Goal: Information Seeking & Learning: Learn about a topic

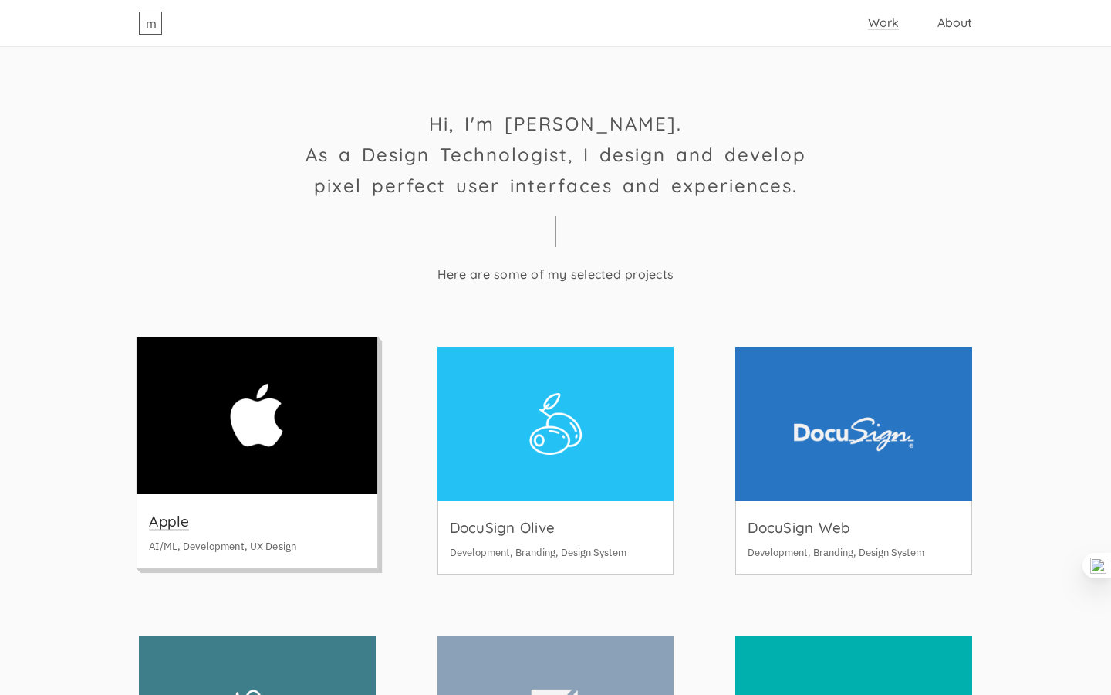
click at [328, 414] on img at bounding box center [257, 415] width 241 height 157
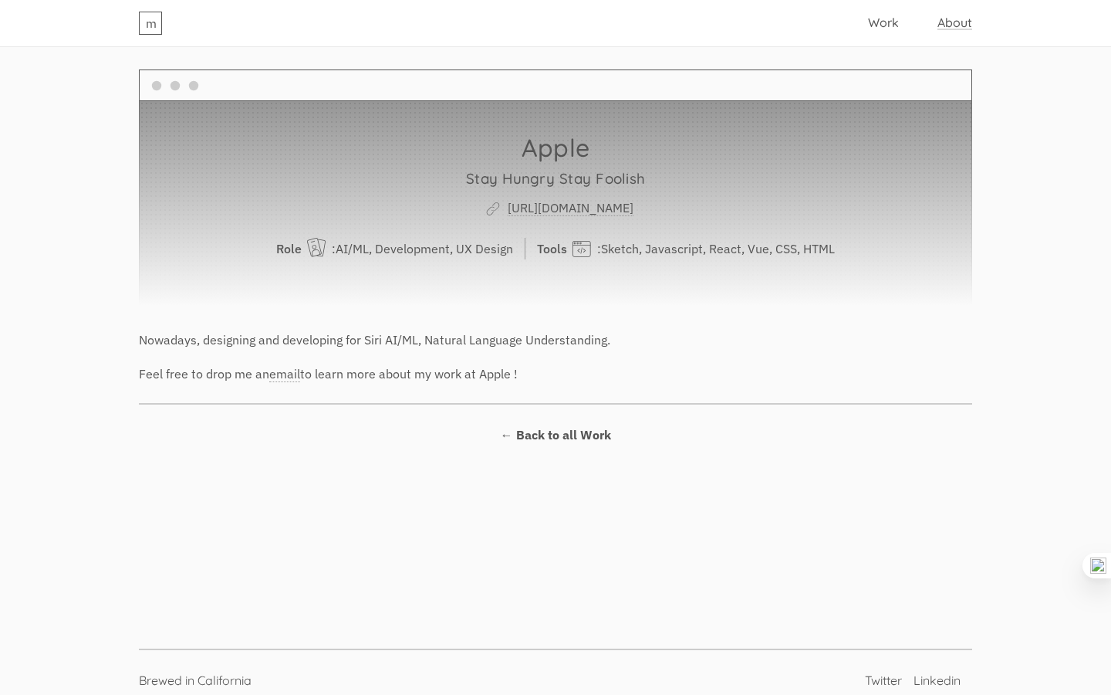
click at [950, 23] on link "About" at bounding box center [955, 22] width 35 height 15
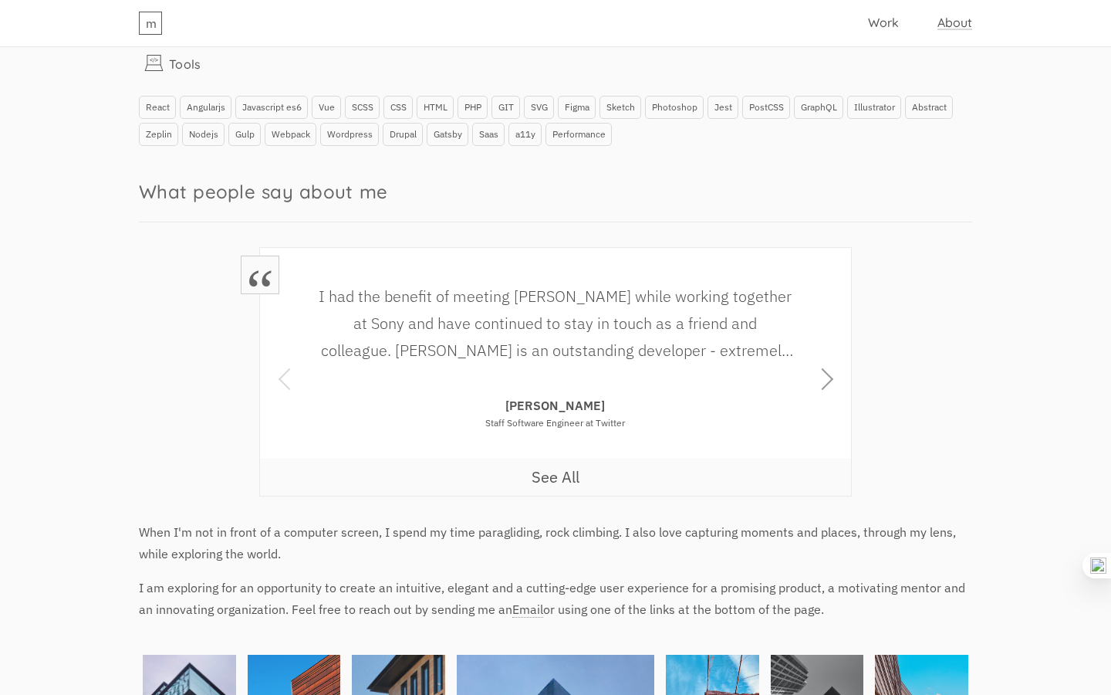
scroll to position [1162, 0]
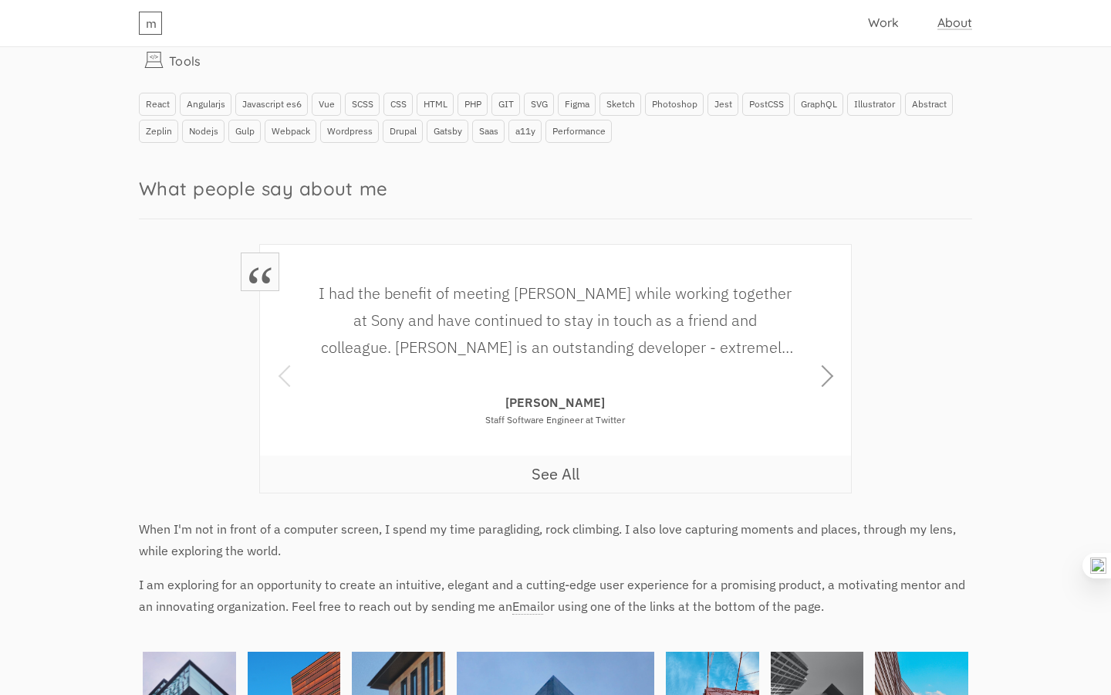
click at [826, 371] on button "next" at bounding box center [826, 369] width 19 height 248
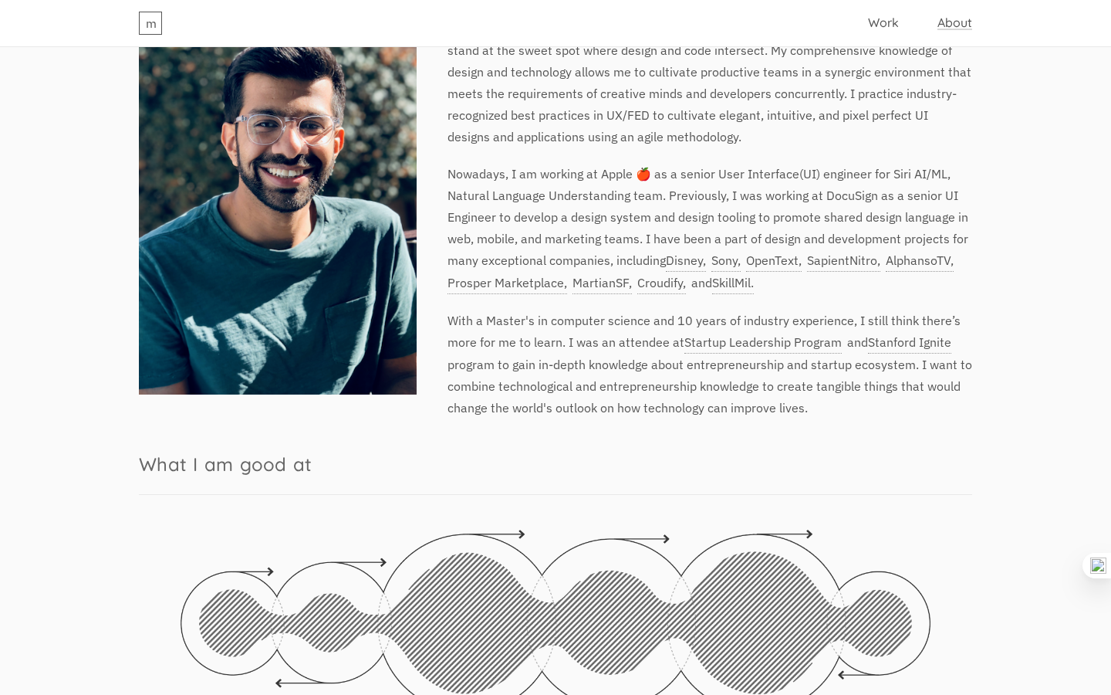
scroll to position [482, 0]
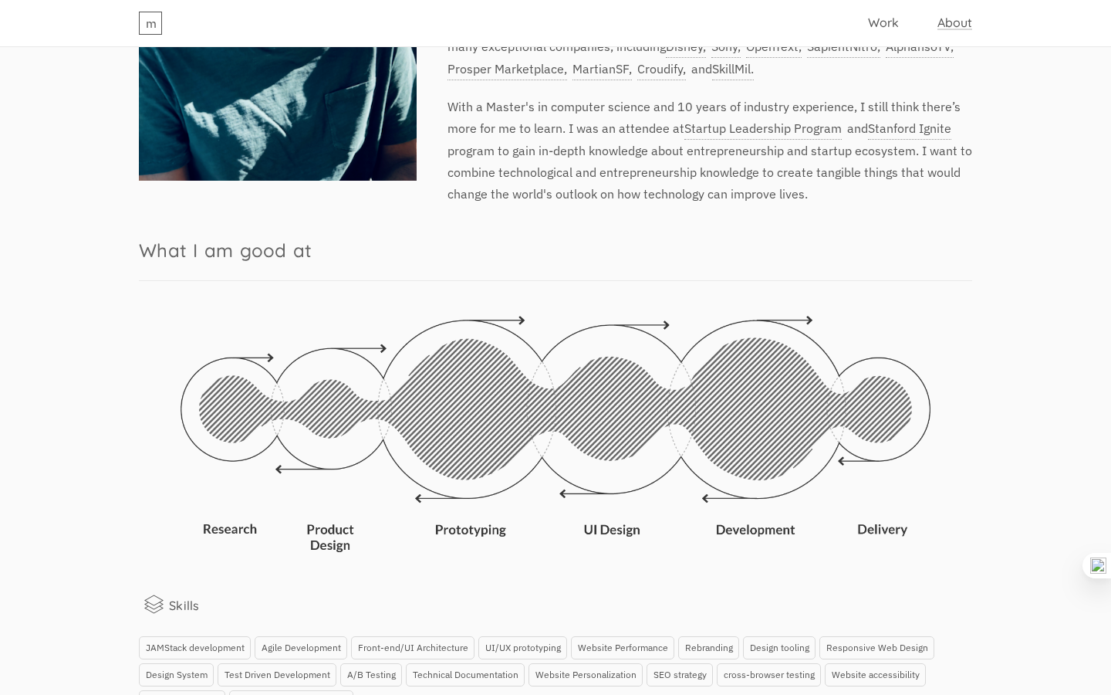
click at [614, 433] on img at bounding box center [556, 434] width 750 height 236
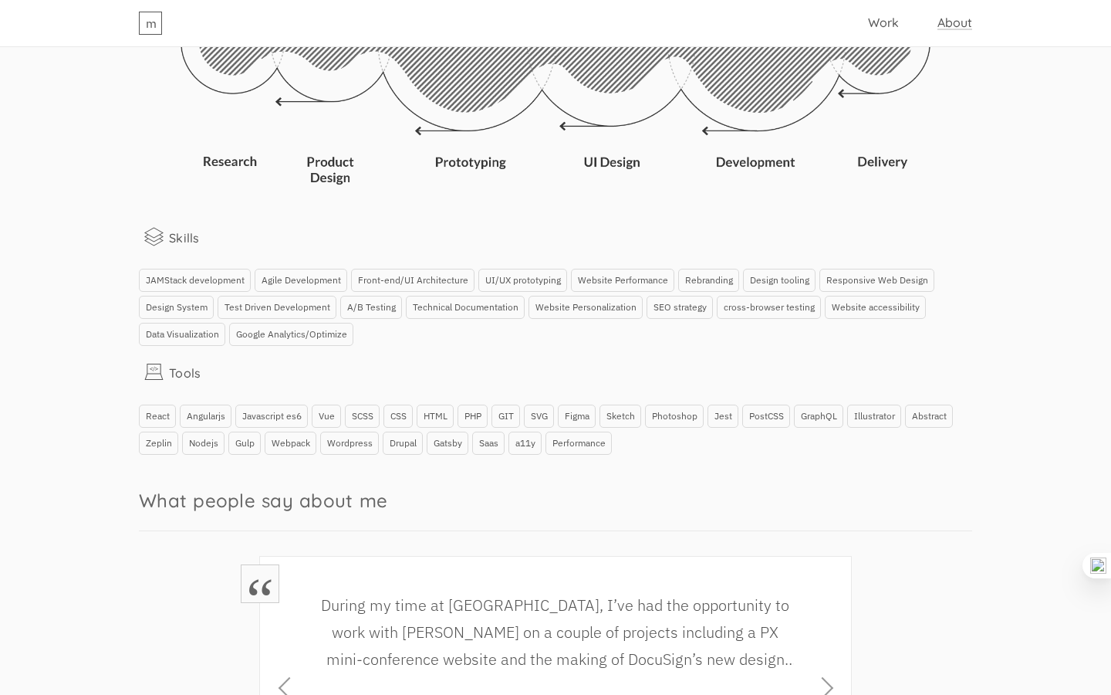
scroll to position [0, 0]
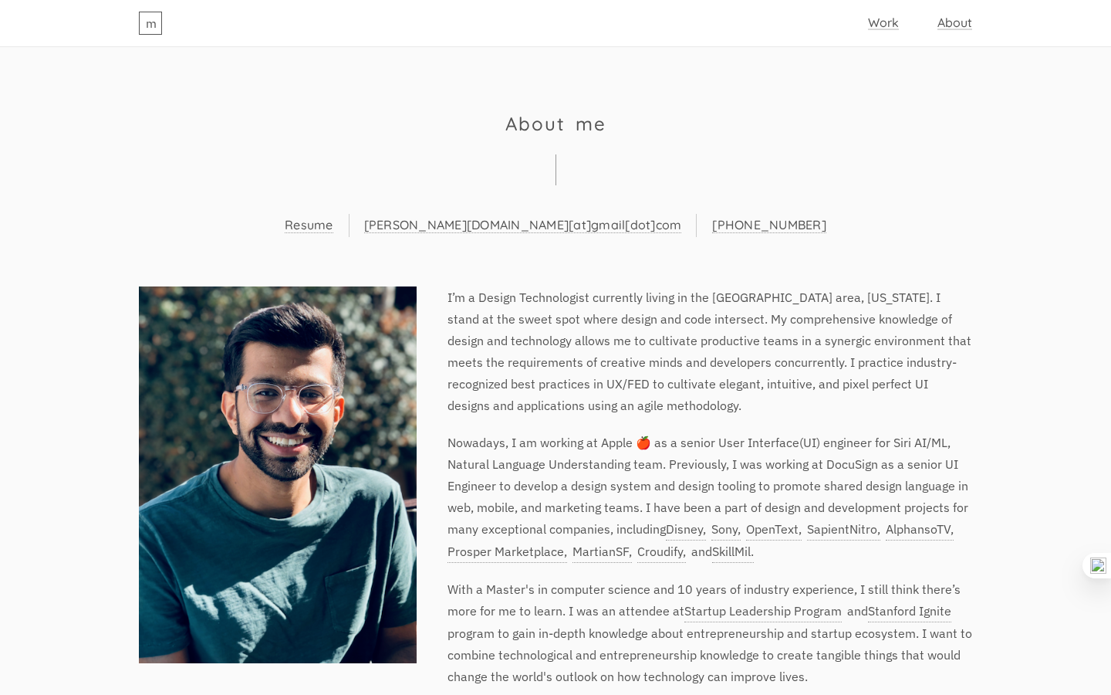
click at [884, 22] on link "Work" at bounding box center [883, 22] width 31 height 15
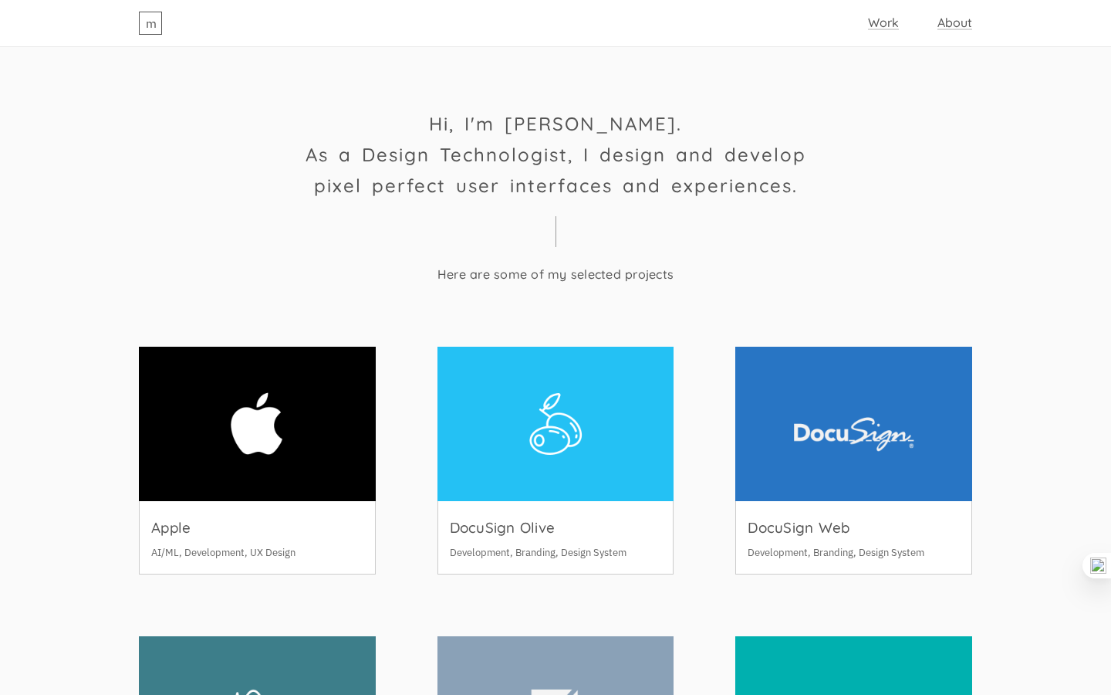
click at [948, 21] on link "About" at bounding box center [955, 22] width 35 height 15
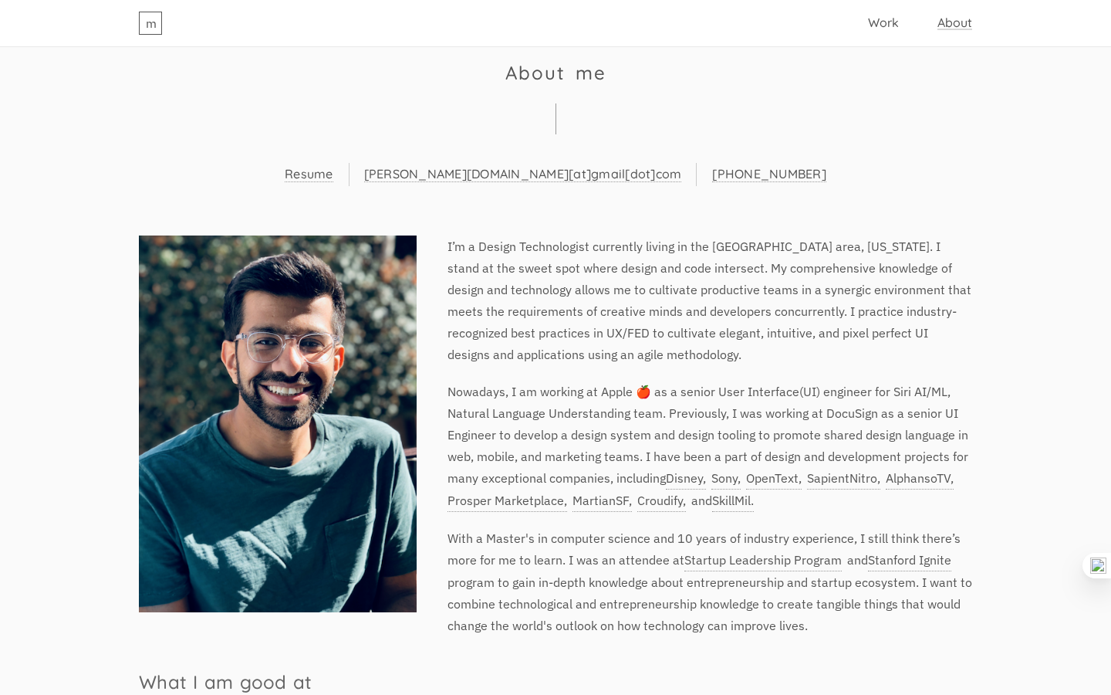
scroll to position [66, 0]
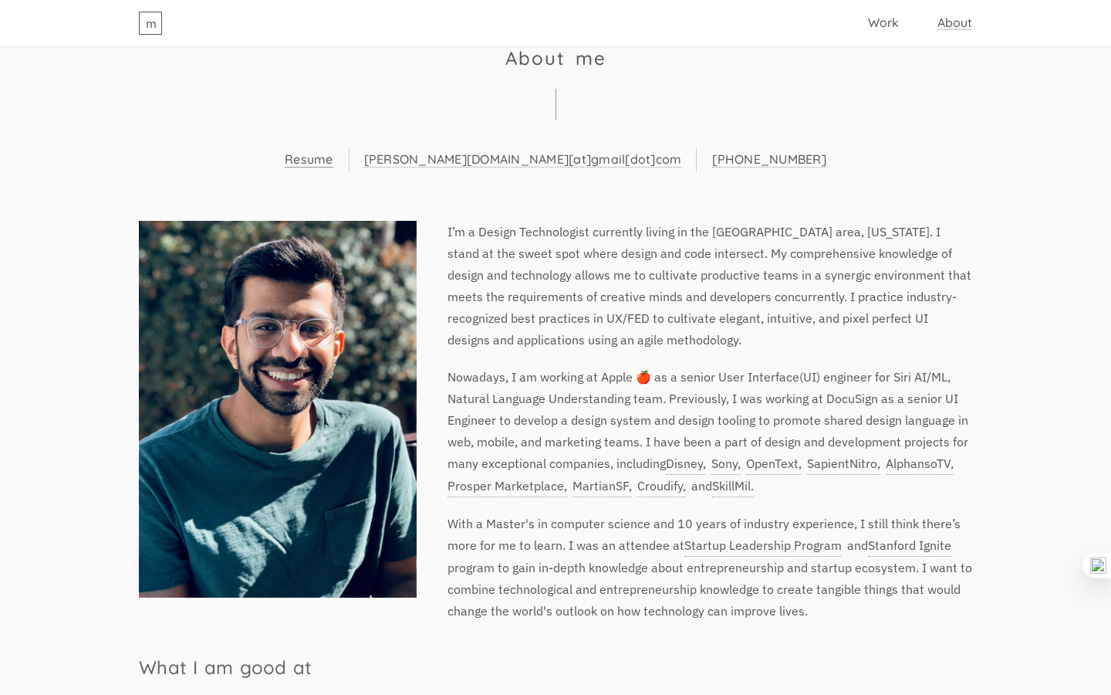
click at [333, 165] on link "Resume" at bounding box center [309, 159] width 49 height 16
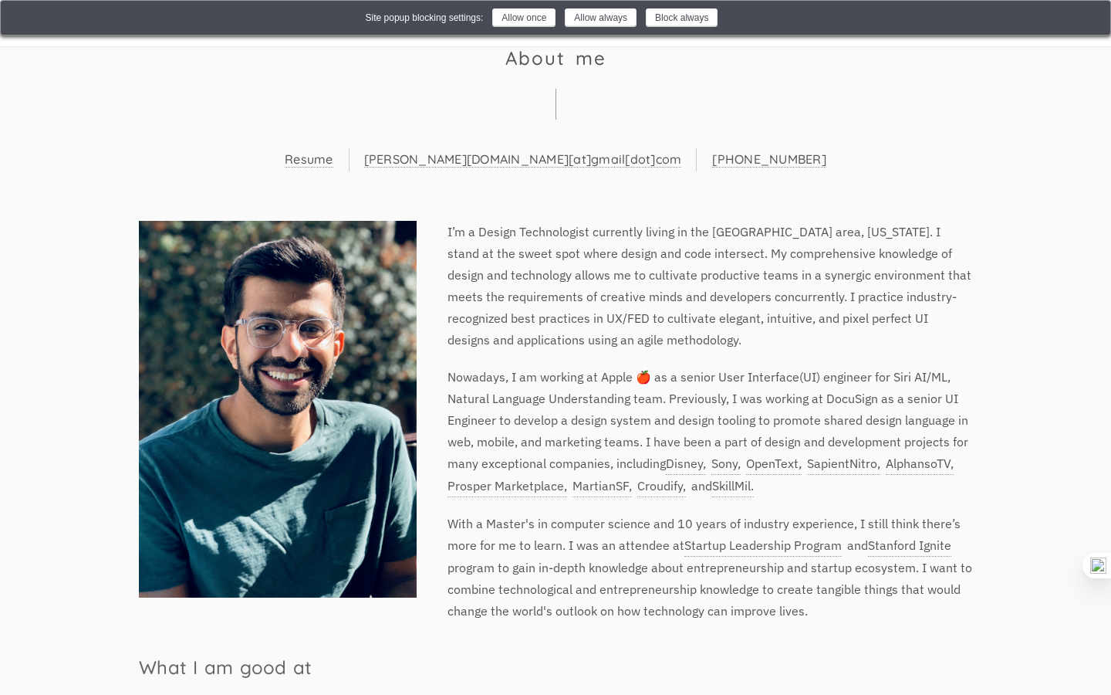
click at [1086, 19] on img at bounding box center [1089, 18] width 12 height 12
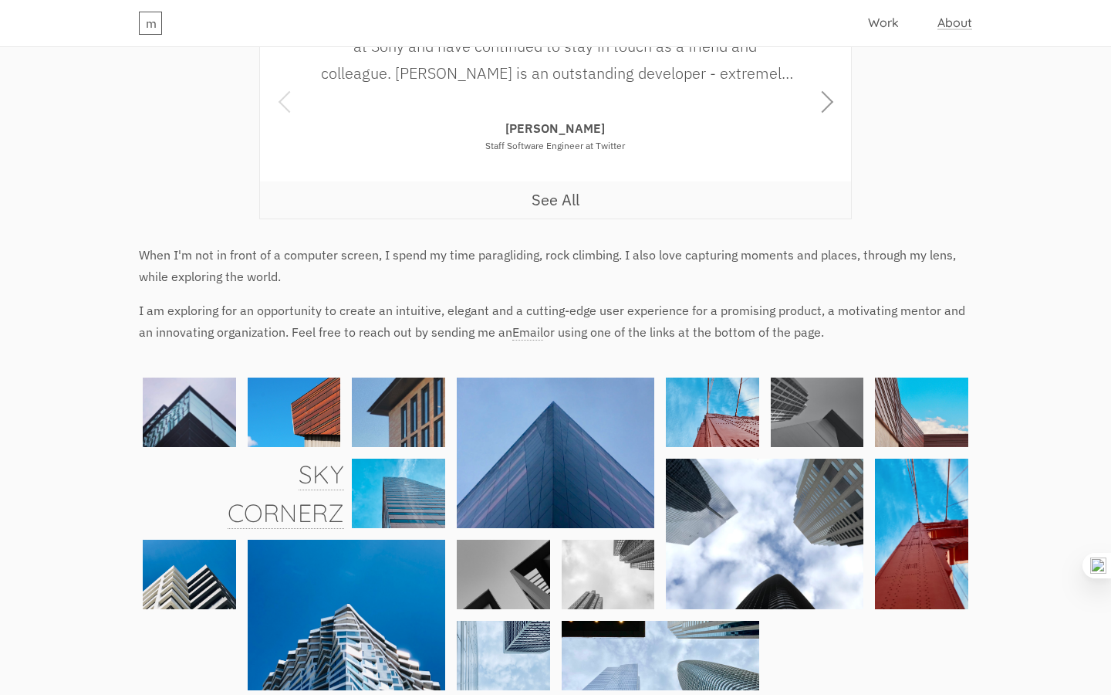
scroll to position [1360, 0]
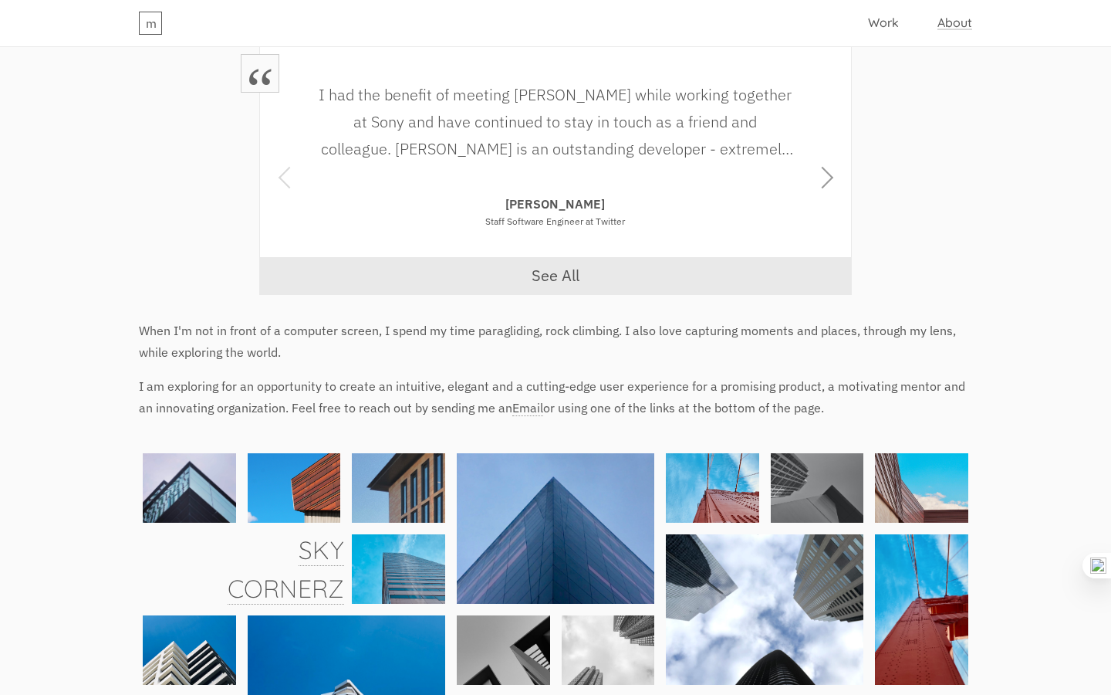
click at [555, 277] on link "See All" at bounding box center [555, 275] width 591 height 37
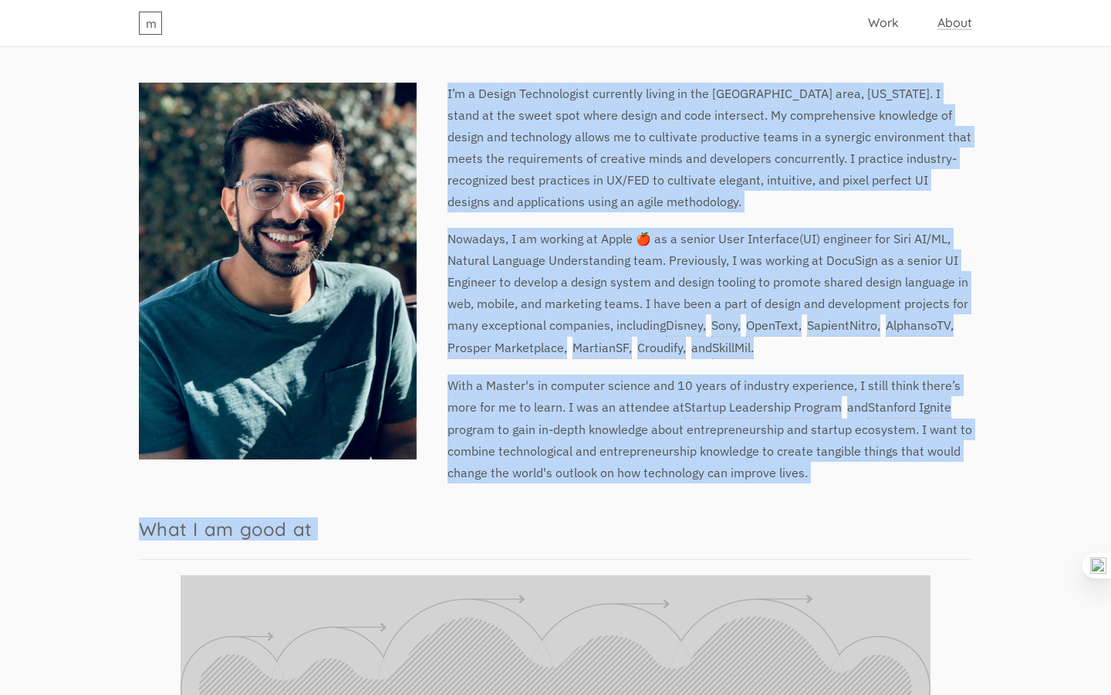
scroll to position [218, 0]
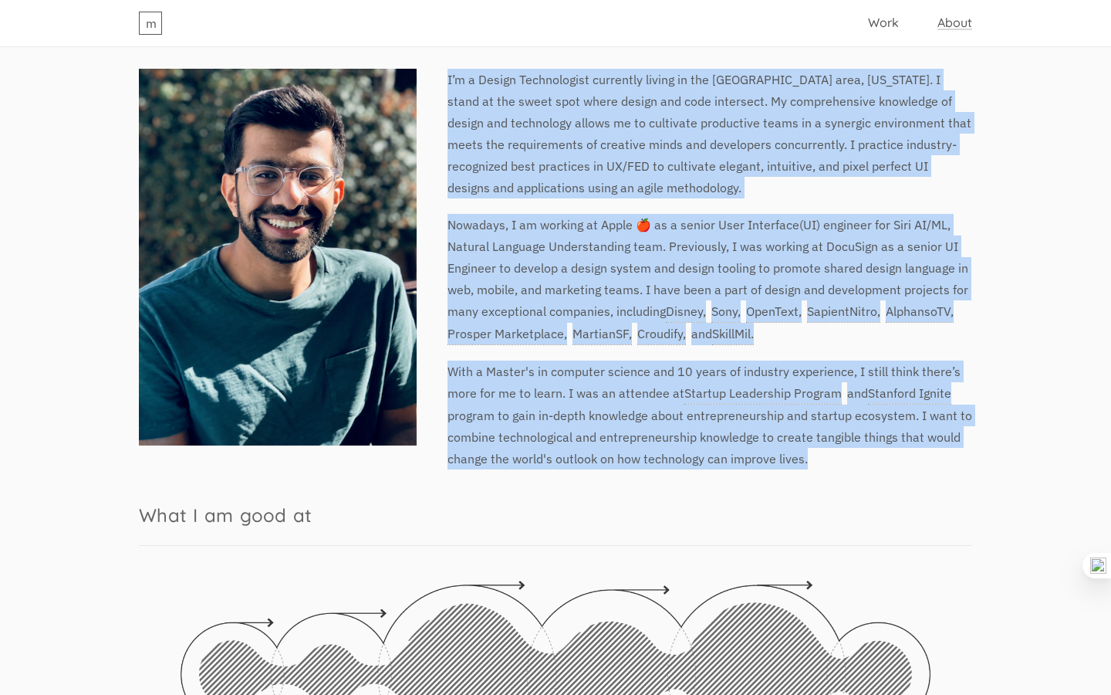
drag, startPoint x: 448, startPoint y: 293, endPoint x: 834, endPoint y: 453, distance: 417.7
type textarea "L’i d Sitame Consectetura elitseddo eiusmo te inc Utl Etdolorem Ali enim, Admin…"
click at [834, 453] on div "I’m a Design Technologist currently living in the [GEOGRAPHIC_DATA] area, [US_S…" at bounding box center [556, 269] width 834 height 401
copy div "L’i d Sitame Consectetura elitseddo eiusmo te inc Utl Etdolorem Ali enim, Admin…"
click at [695, 408] on p "With a Master's in computer science and 10 years of industry experience, I stil…" at bounding box center [556, 414] width 834 height 109
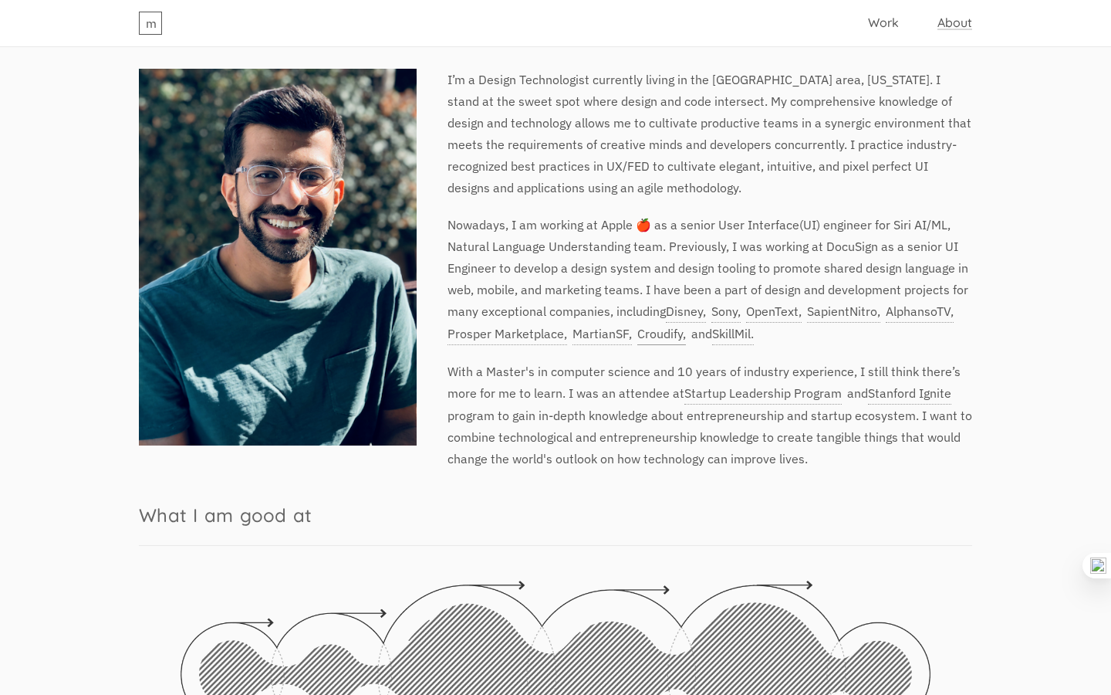
scroll to position [184, 0]
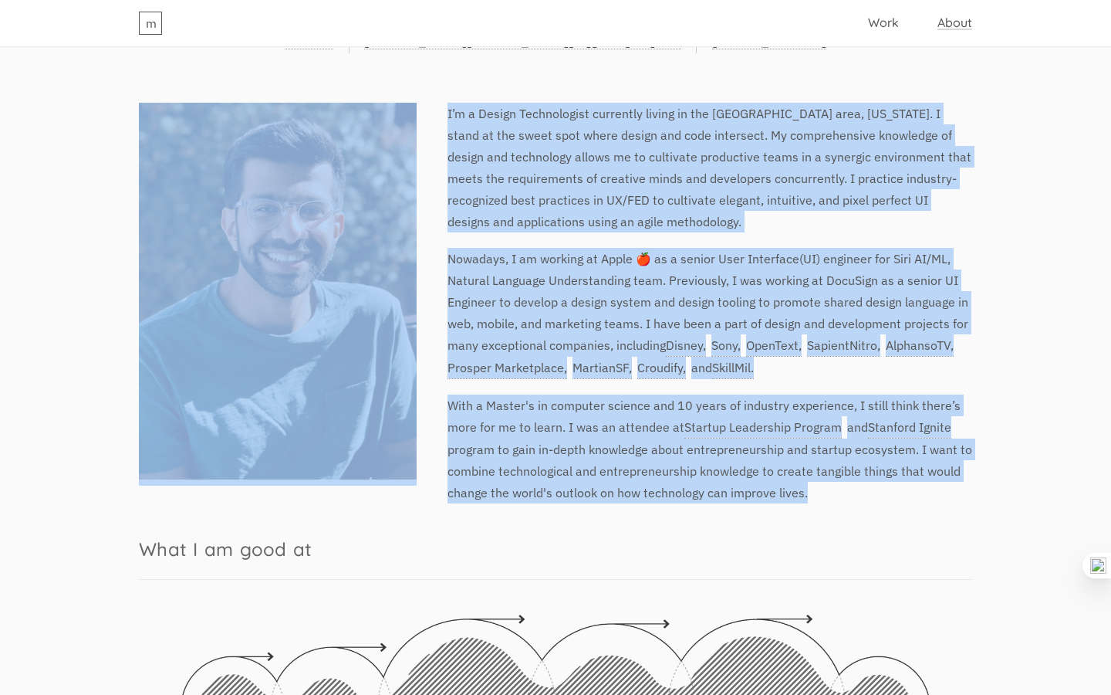
drag, startPoint x: 447, startPoint y: 114, endPoint x: 826, endPoint y: 496, distance: 537.6
click at [826, 496] on div "I’m a Design Technologist currently living in the [GEOGRAPHIC_DATA] area, [US_S…" at bounding box center [556, 303] width 834 height 401
copy div "L’i d Sitame Consectetura elitseddo eiusmo te inc Utl Etdolorem Ali enim, Admin…"
click at [563, 281] on p "Nowadays, I am working at Apple 🍎 as a senior User Interface(UI) engineer for S…" at bounding box center [556, 313] width 834 height 131
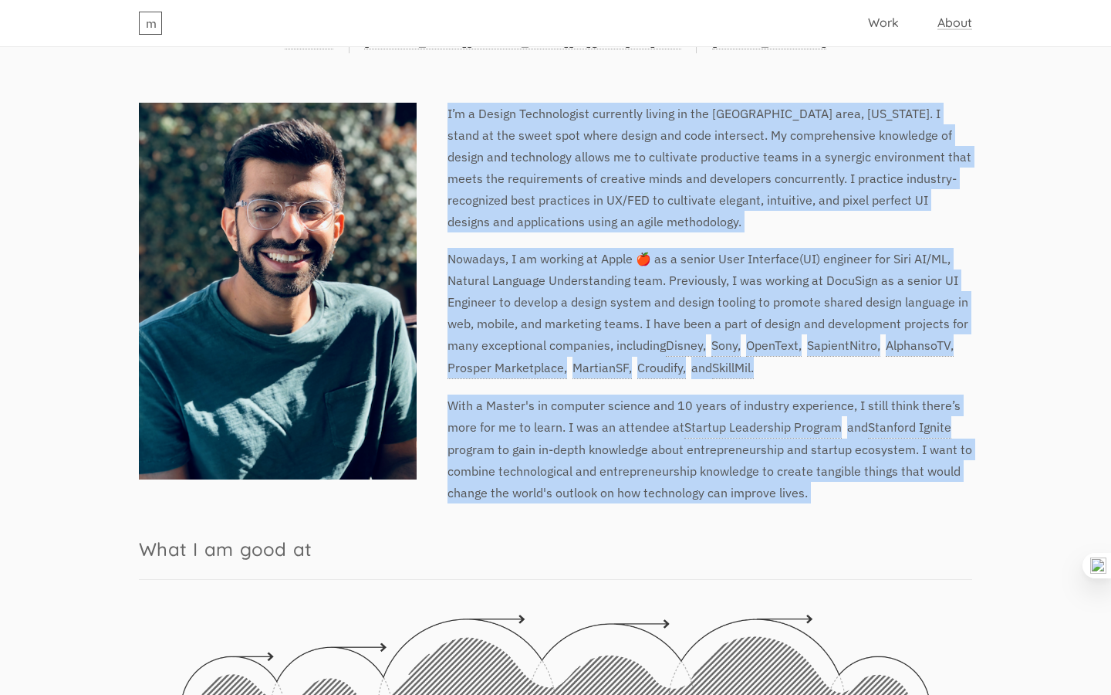
drag, startPoint x: 448, startPoint y: 113, endPoint x: 839, endPoint y: 502, distance: 552.3
copy div "L’i d Sitame Consectetura elitseddo eiusmo te inc Utl Etdolorem Ali enim, Admin…"
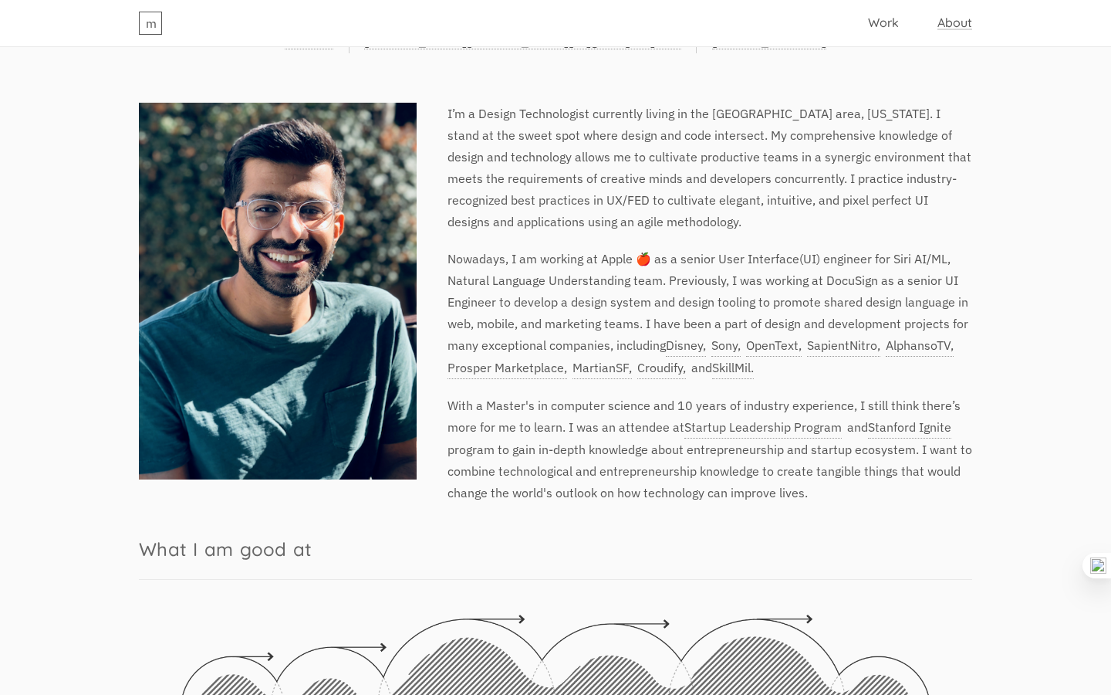
click at [502, 464] on p "With a Master's in computer science and 10 years of industry experience, I stil…" at bounding box center [556, 448] width 834 height 109
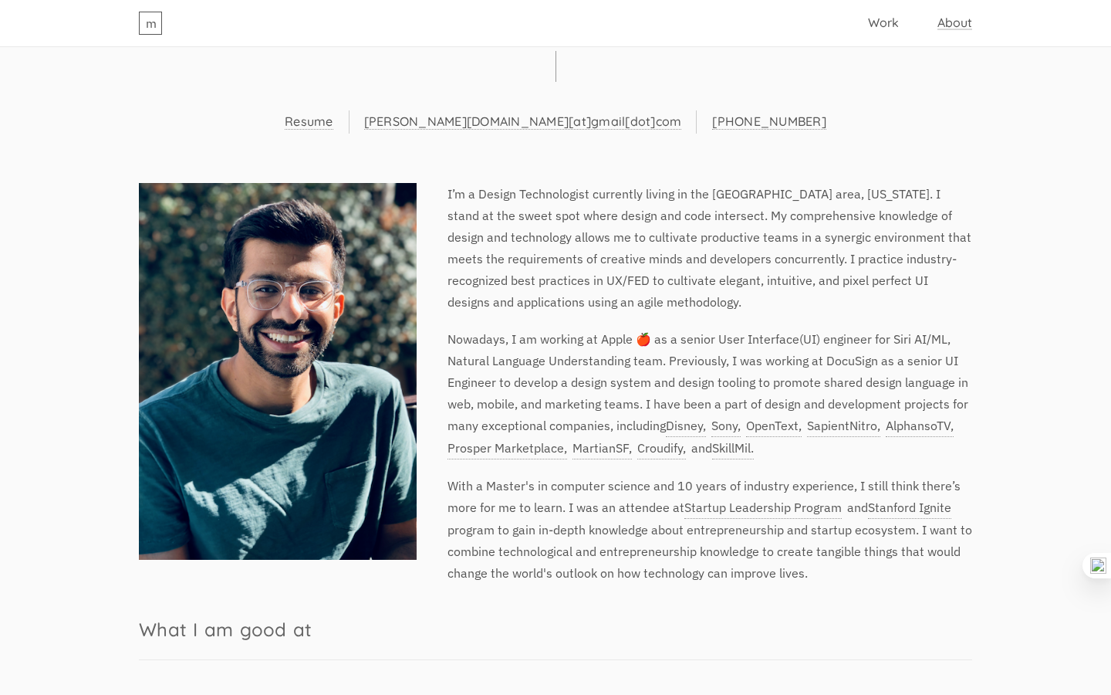
scroll to position [98, 0]
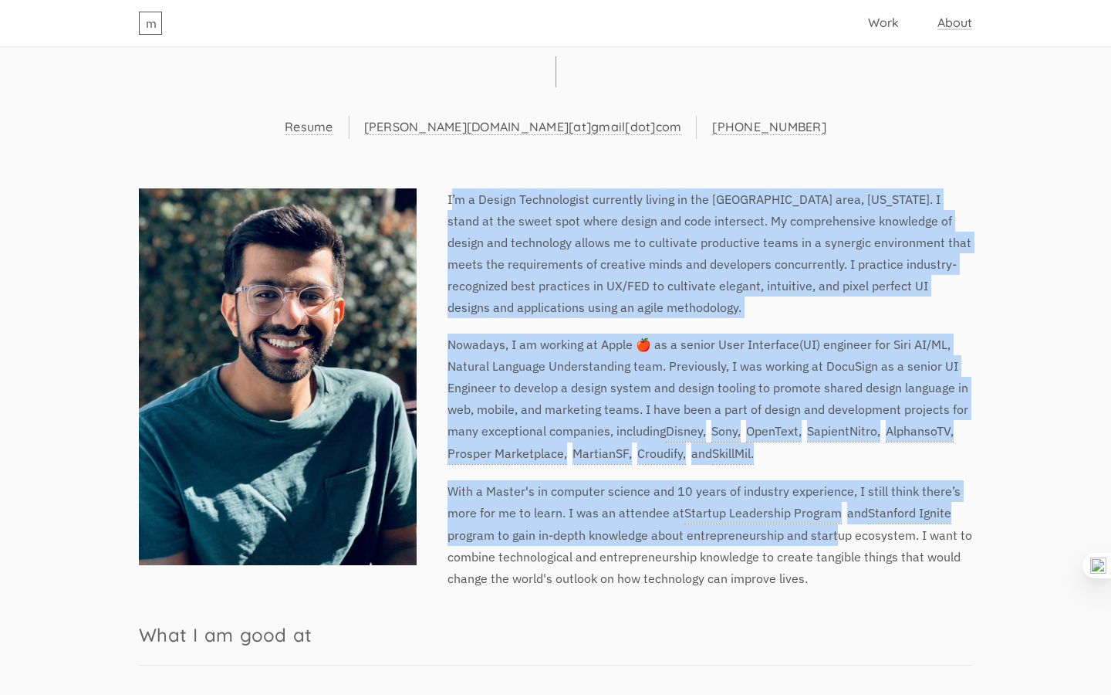
drag, startPoint x: 452, startPoint y: 194, endPoint x: 836, endPoint y: 535, distance: 513.9
click at [836, 535] on div "I’m a Design Technologist currently living in the [GEOGRAPHIC_DATA] area, [US_S…" at bounding box center [556, 388] width 834 height 401
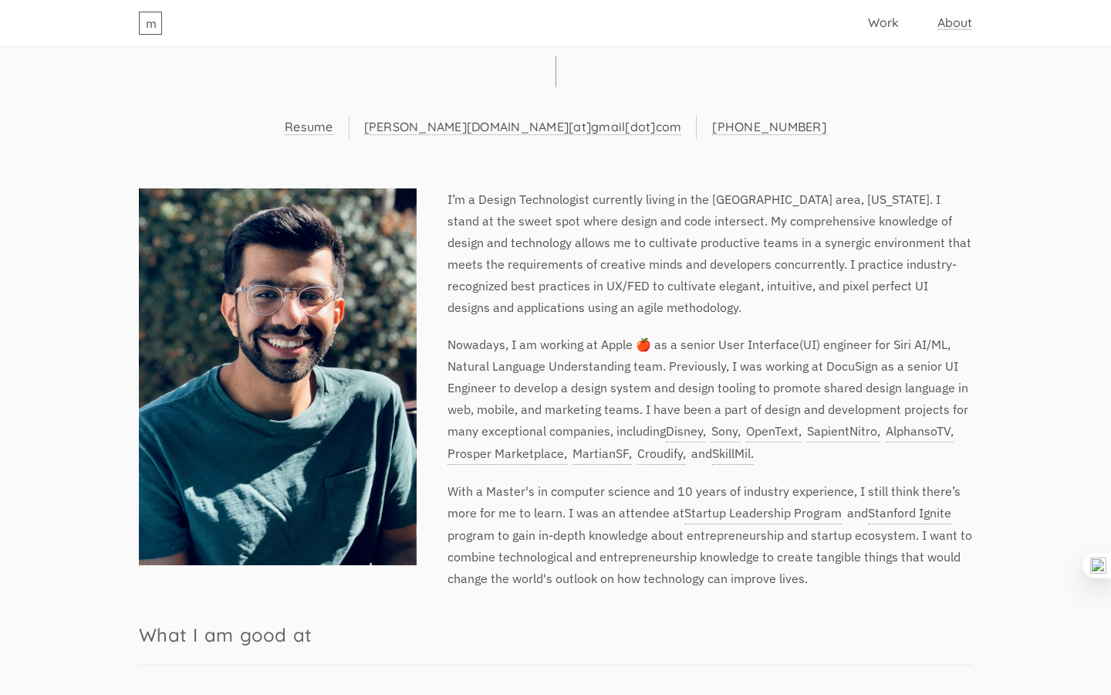
click at [823, 608] on h3 "What I am good at" at bounding box center [556, 634] width 834 height 61
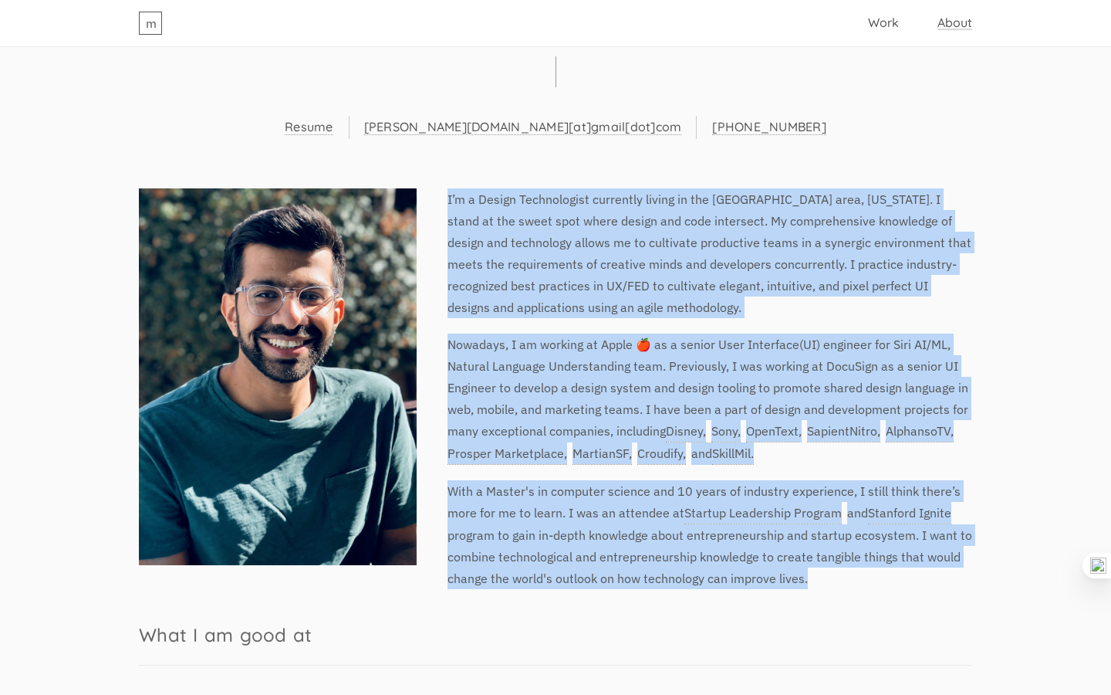
drag, startPoint x: 819, startPoint y: 580, endPoint x: 447, endPoint y: 196, distance: 534.4
click at [447, 196] on div "I’m a Design Technologist currently living in the [GEOGRAPHIC_DATA] area, [US_S…" at bounding box center [556, 388] width 834 height 401
copy div "L’i d Sitame Consectetura elitseddo eiusmo te inc Utl Etdolorem Ali enim, Admin…"
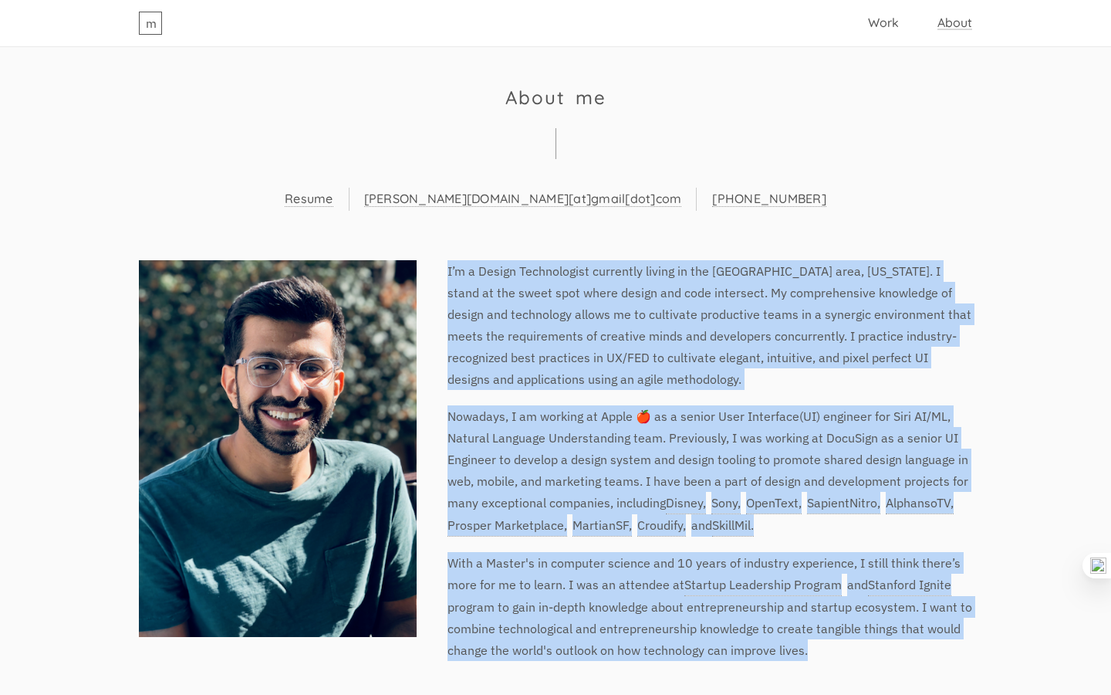
scroll to position [0, 0]
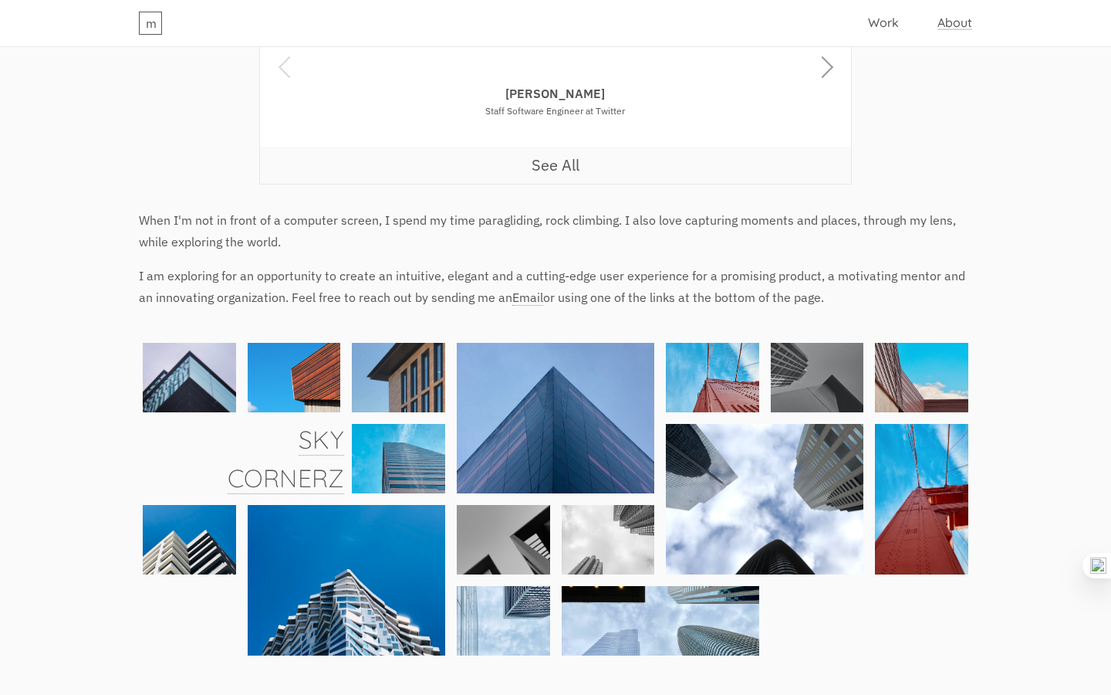
scroll to position [1532, 0]
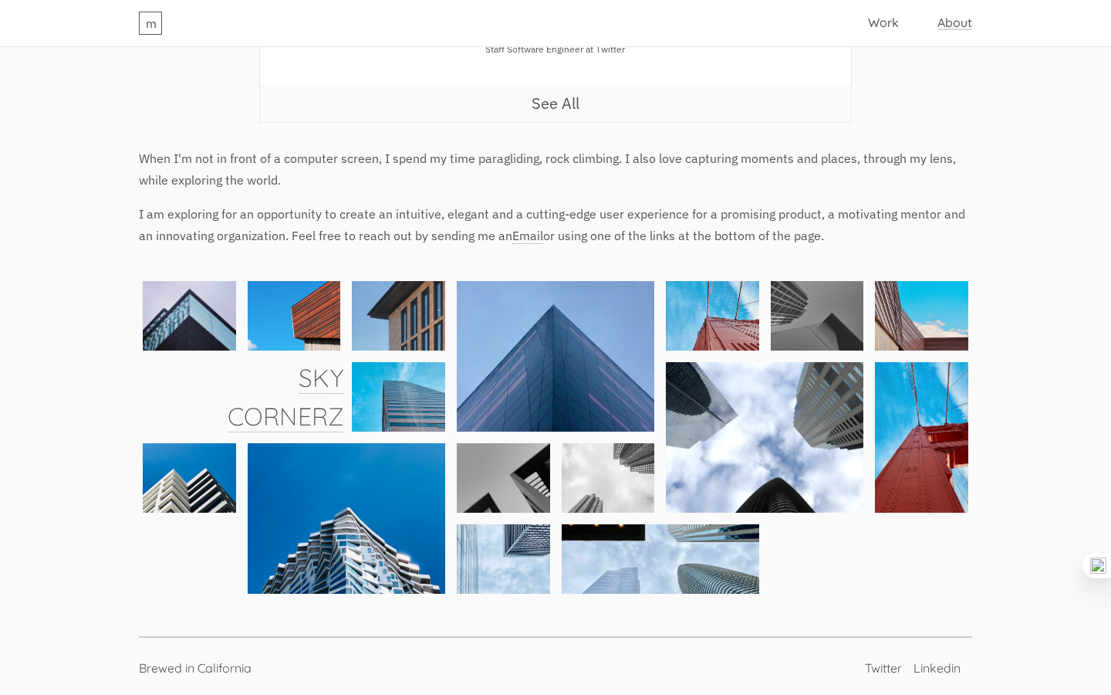
drag, startPoint x: 140, startPoint y: 151, endPoint x: 915, endPoint y: 238, distance: 780.6
copy div "When I'm not in front of a computer screen, I spend my time paragliding, rock c…"
click at [908, 527] on div "Sky Cornerz" at bounding box center [556, 437] width 834 height 320
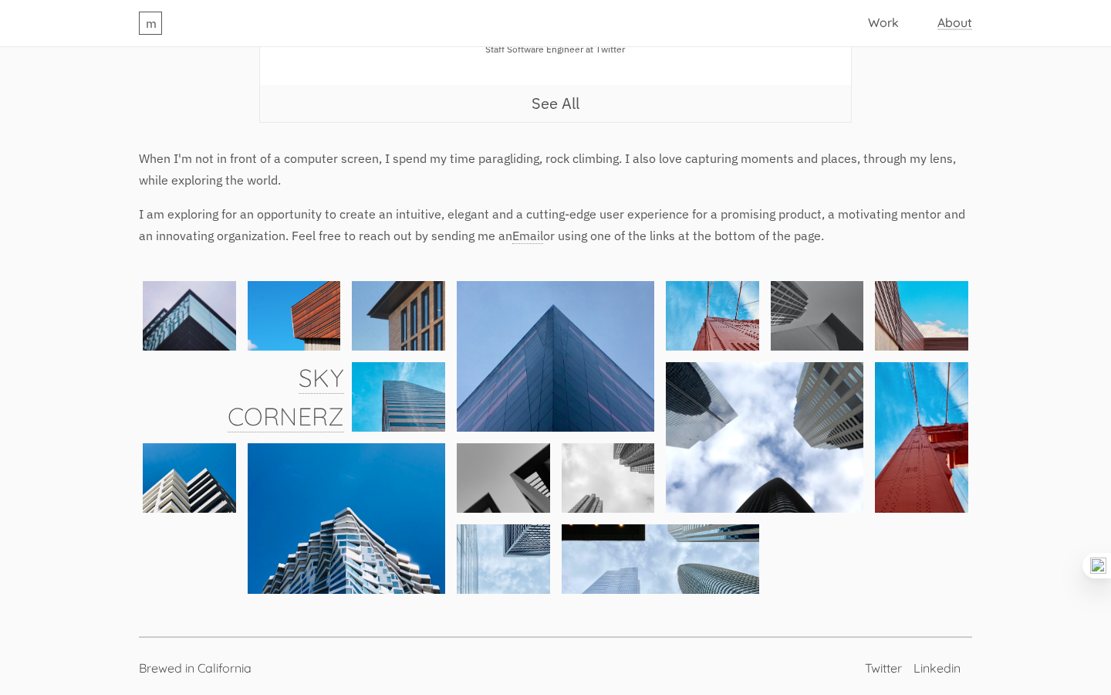
drag, startPoint x: 291, startPoint y: 232, endPoint x: 837, endPoint y: 235, distance: 546.4
click at [837, 235] on p "I am exploring for an opportunity to create an intuitive, elegant and a cutting…" at bounding box center [556, 224] width 834 height 43
copy p "Feel free to reach out by sending me an Email or using one of the links at the …"
